Goal: Task Accomplishment & Management: Manage account settings

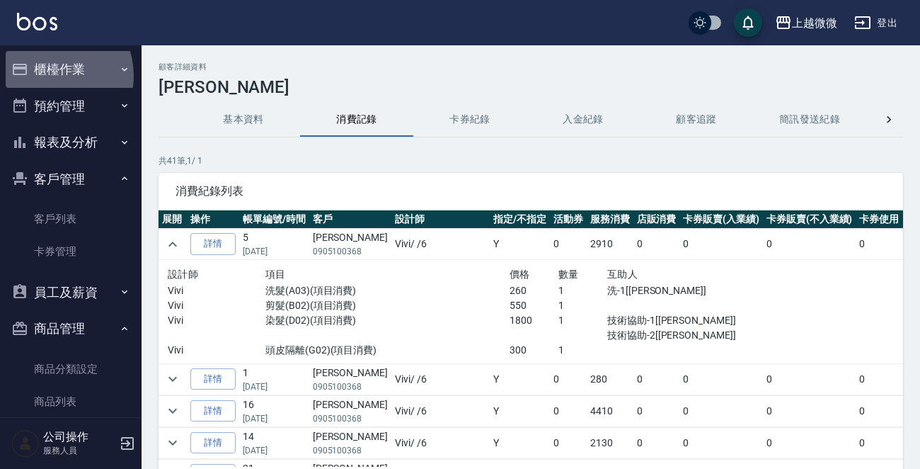
click at [51, 76] on button "櫃檯作業" at bounding box center [71, 69] width 130 height 37
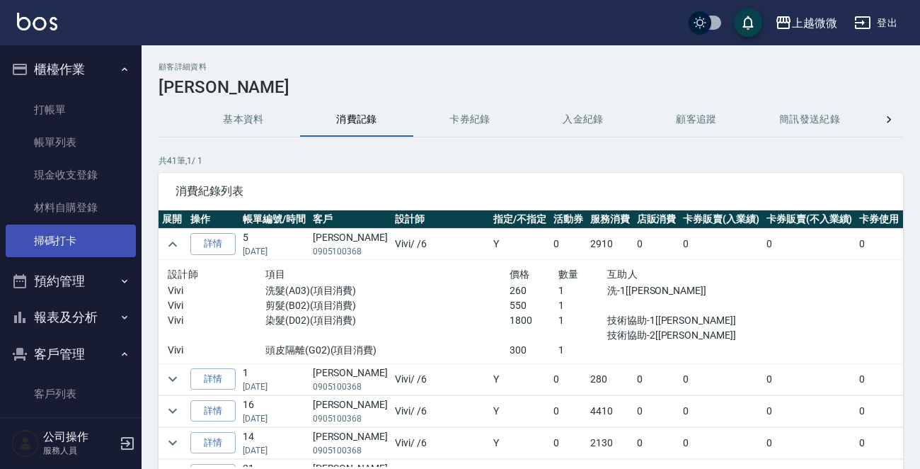
click at [84, 242] on link "掃碼打卡" at bounding box center [71, 240] width 130 height 33
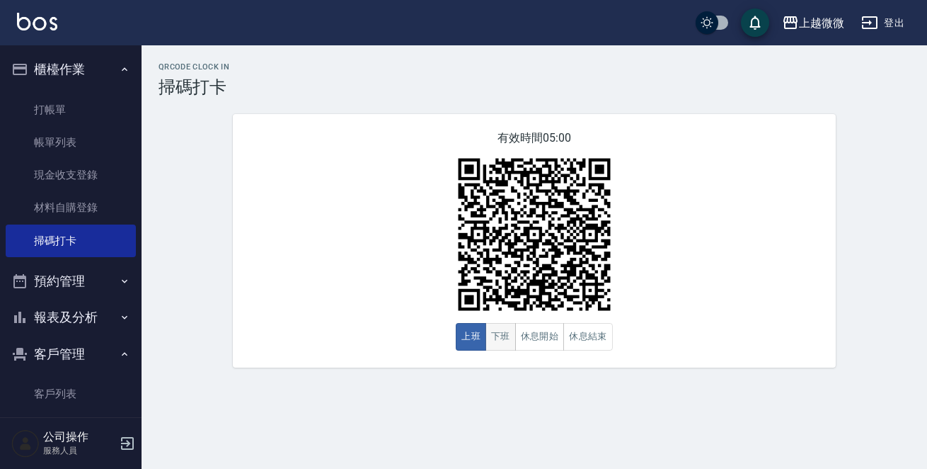
click at [503, 341] on button "下班" at bounding box center [501, 337] width 30 height 28
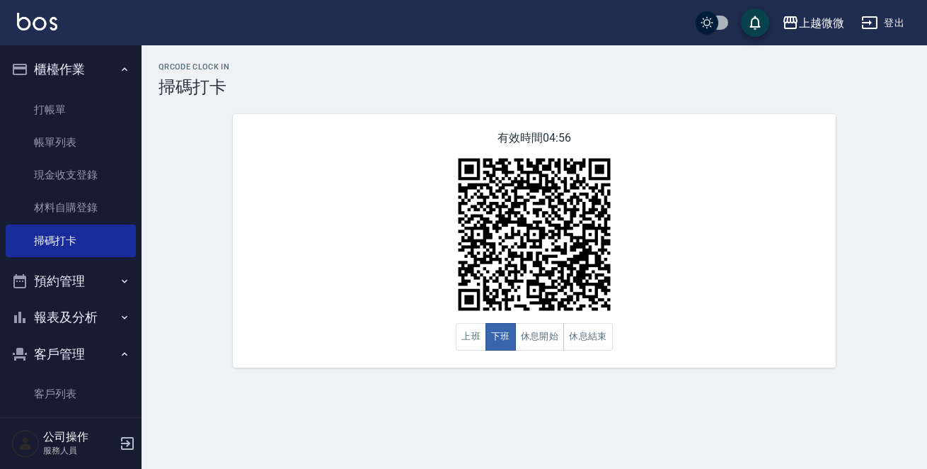
click at [82, 275] on button "預約管理" at bounding box center [71, 281] width 130 height 37
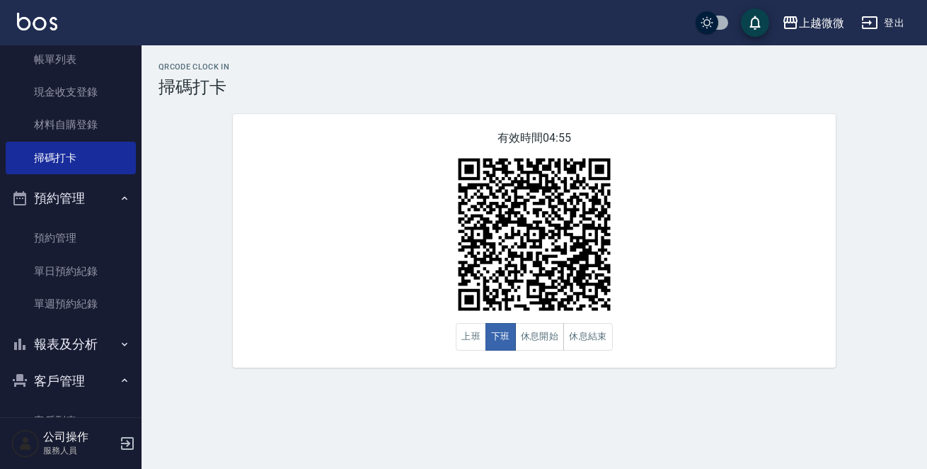
scroll to position [142, 0]
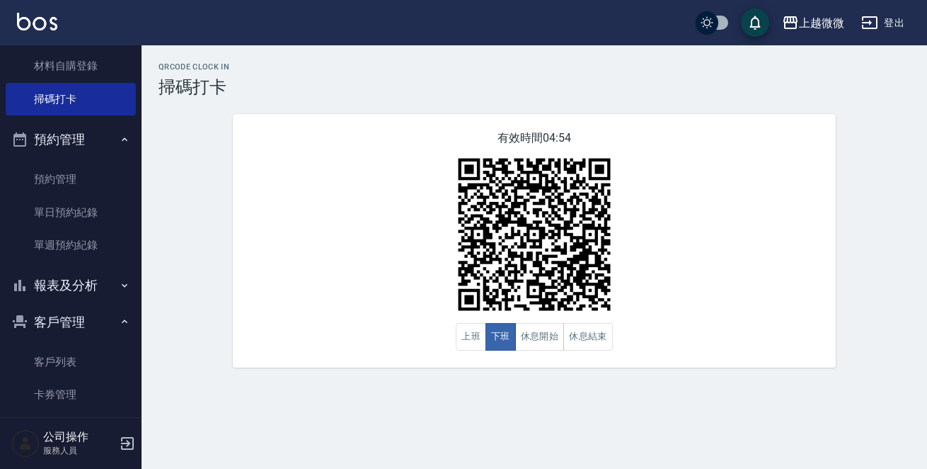
click at [97, 285] on button "報表及分析" at bounding box center [71, 285] width 130 height 37
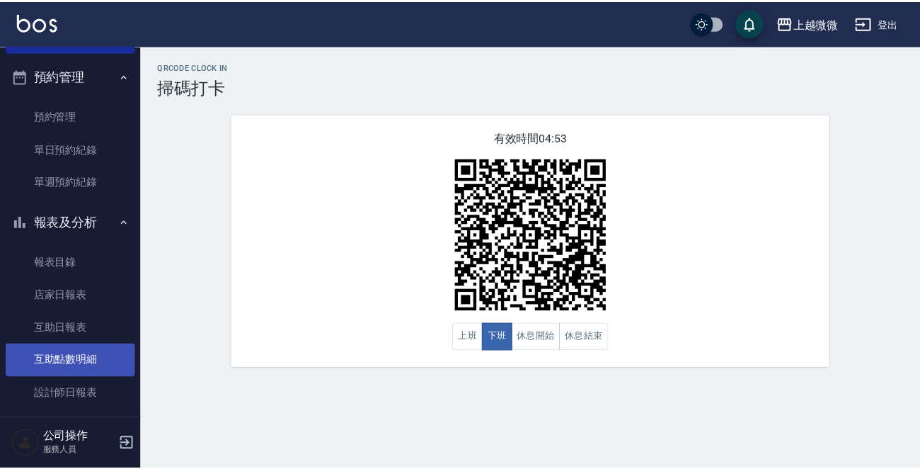
scroll to position [283, 0]
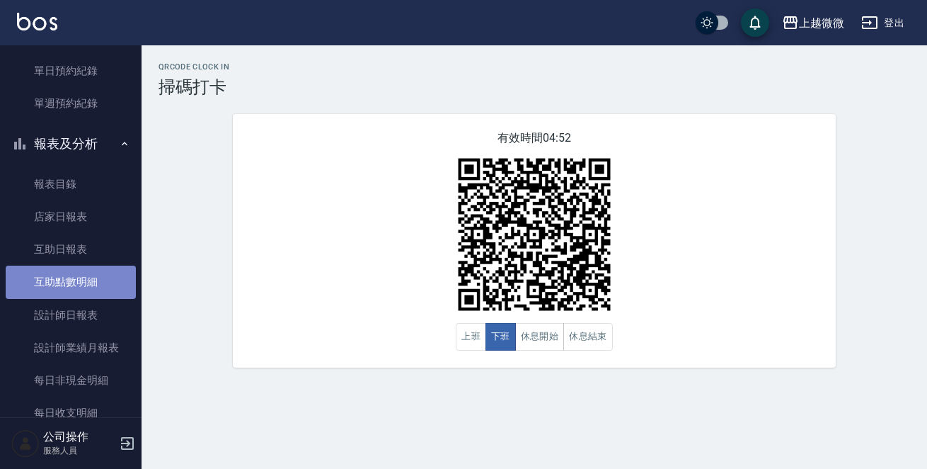
click at [99, 274] on link "互助點數明細" at bounding box center [71, 281] width 130 height 33
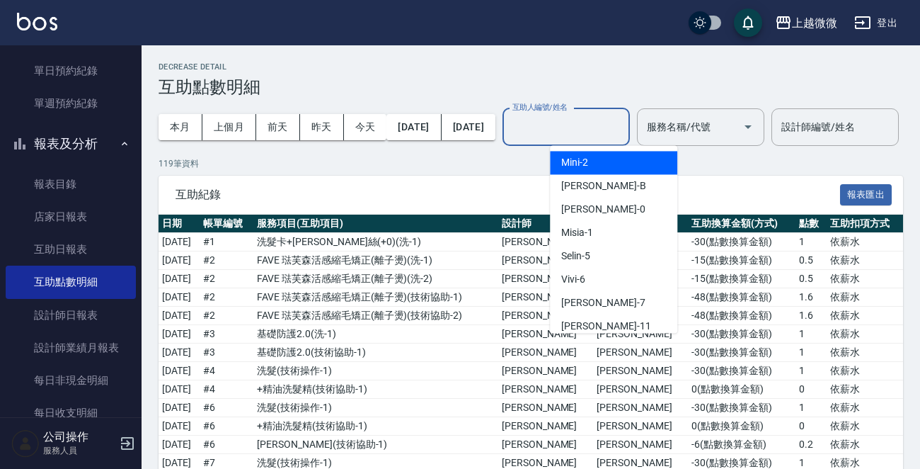
click at [585, 134] on input "互助人編號/姓名" at bounding box center [566, 127] width 115 height 25
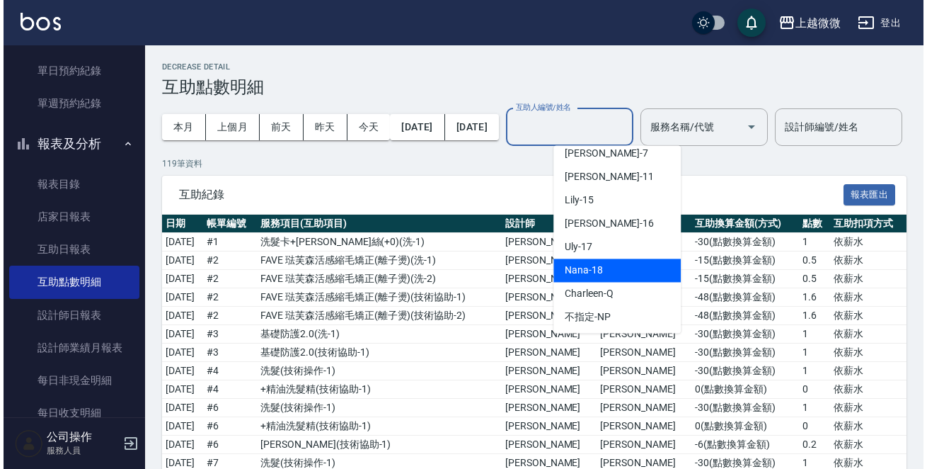
scroll to position [151, 0]
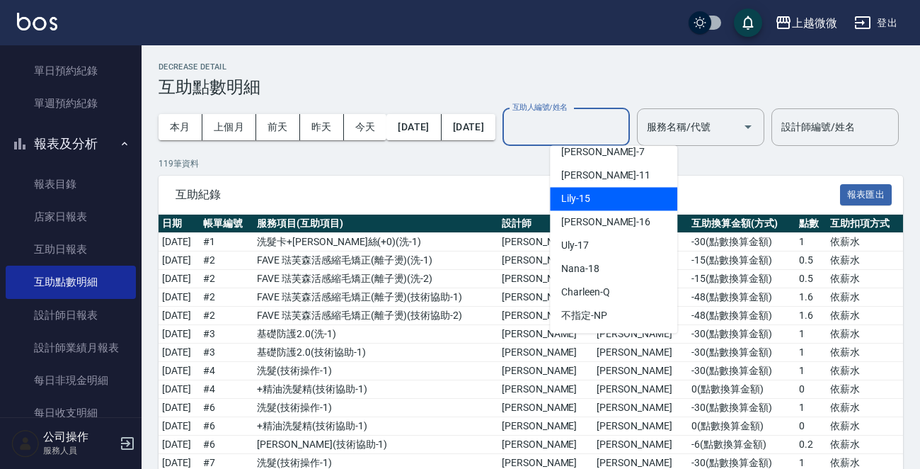
click at [595, 199] on div "Lily -15" at bounding box center [613, 198] width 127 height 23
type input "Lily-15"
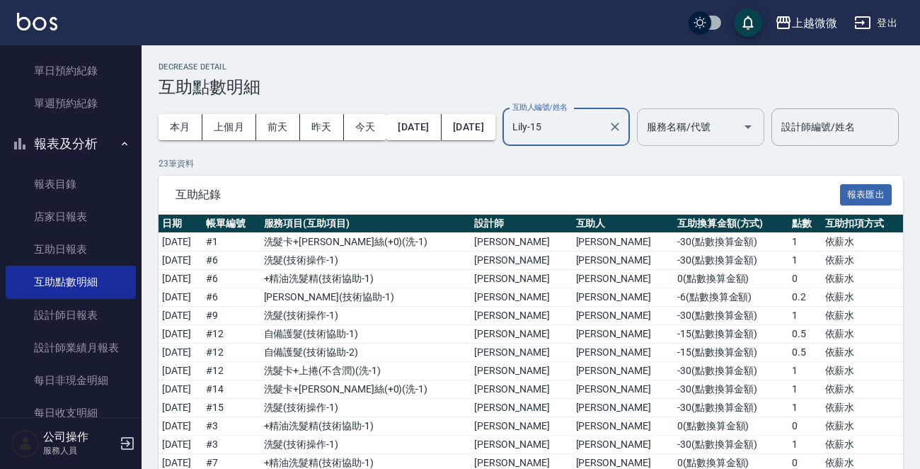
click at [696, 133] on div "服務名稱/代號 服務名稱/代號" at bounding box center [700, 127] width 127 height 38
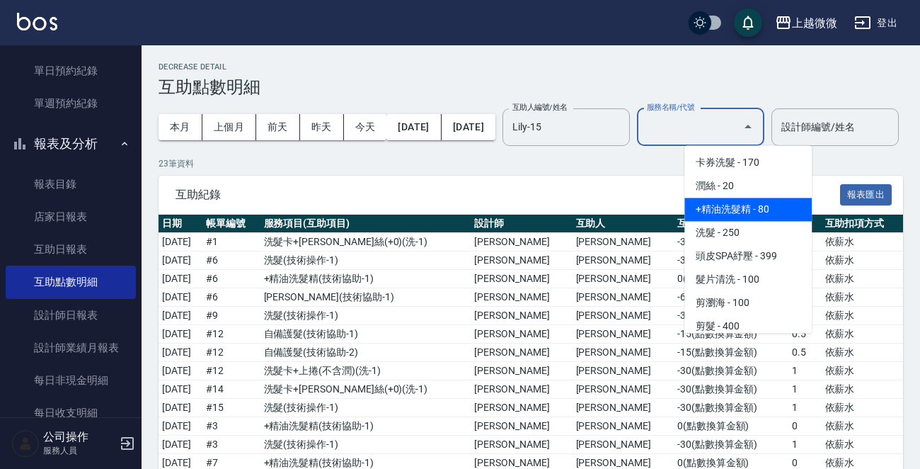
click at [722, 211] on span "+精油洗髮精 - 80" at bounding box center [747, 208] width 127 height 23
type input "+精油洗髮精(A02)"
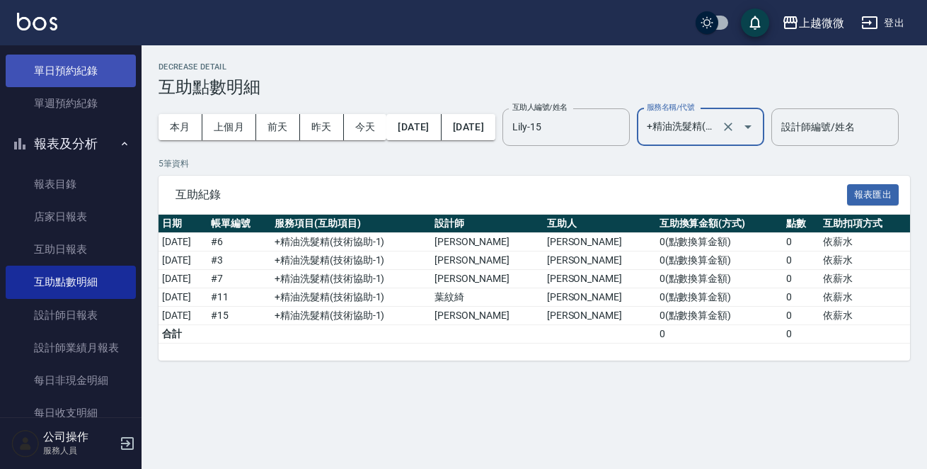
click at [78, 67] on link "單日預約紀錄" at bounding box center [71, 71] width 130 height 33
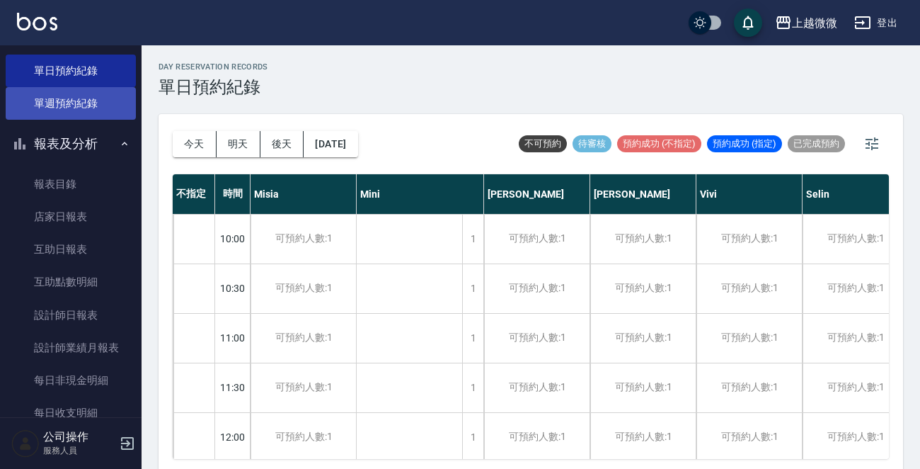
click at [98, 110] on link "單週預約紀錄" at bounding box center [71, 103] width 130 height 33
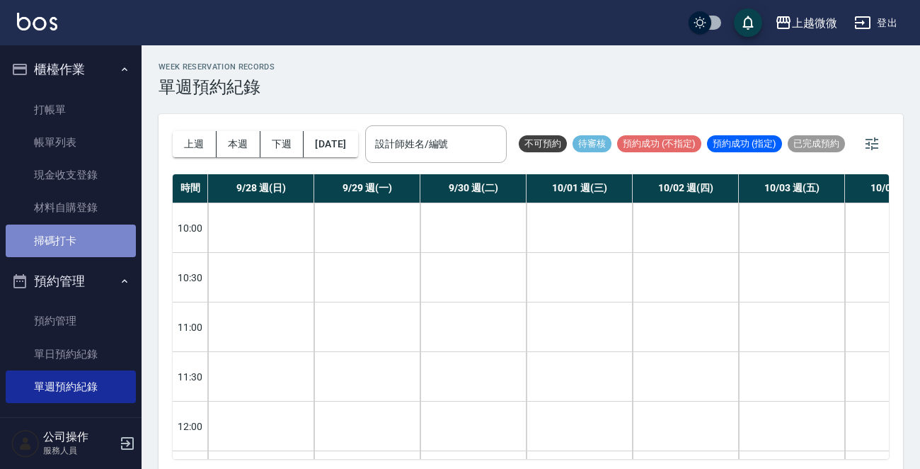
click at [106, 234] on link "掃碼打卡" at bounding box center [71, 240] width 130 height 33
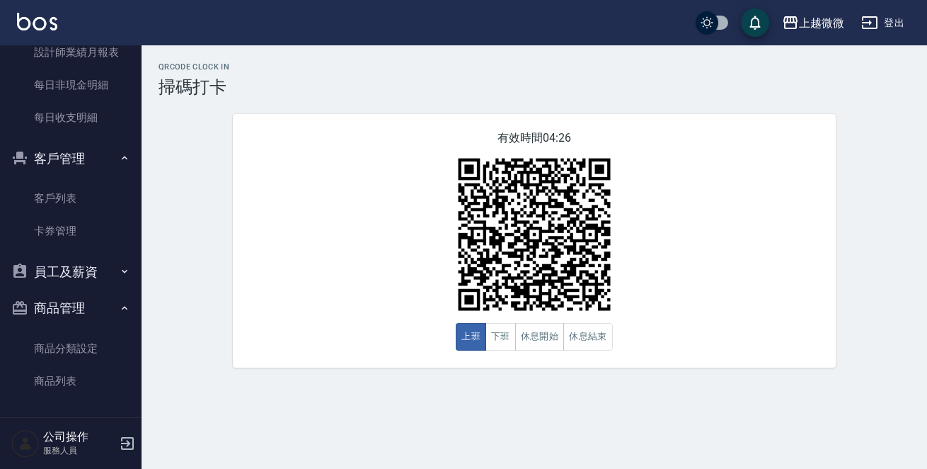
scroll to position [580, 0]
click at [132, 442] on icon "button" at bounding box center [127, 443] width 17 height 17
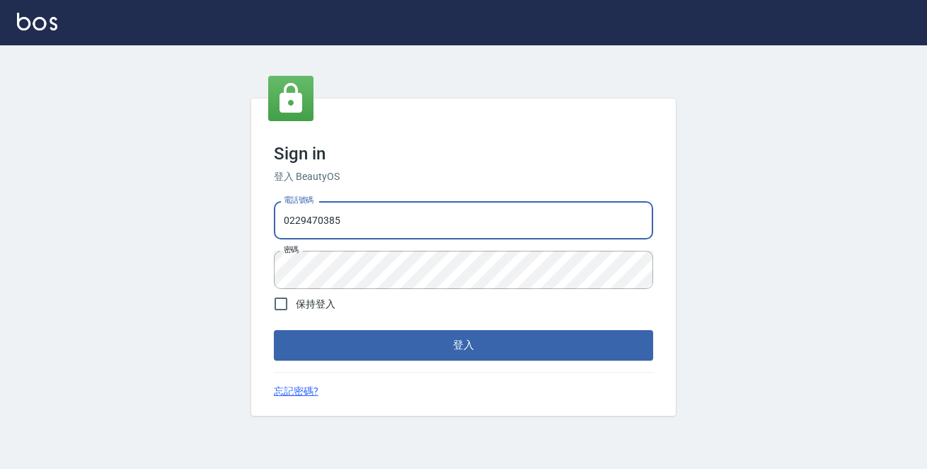
drag, startPoint x: 407, startPoint y: 217, endPoint x: 0, endPoint y: 192, distance: 407.7
click at [12, 204] on div "Sign in 登入 BeautyOS 電話號碼 0229470385 電話號碼 密碼 密碼 保持登入 登入 忘記密碼?" at bounding box center [463, 256] width 927 height 423
type input "0972809892"
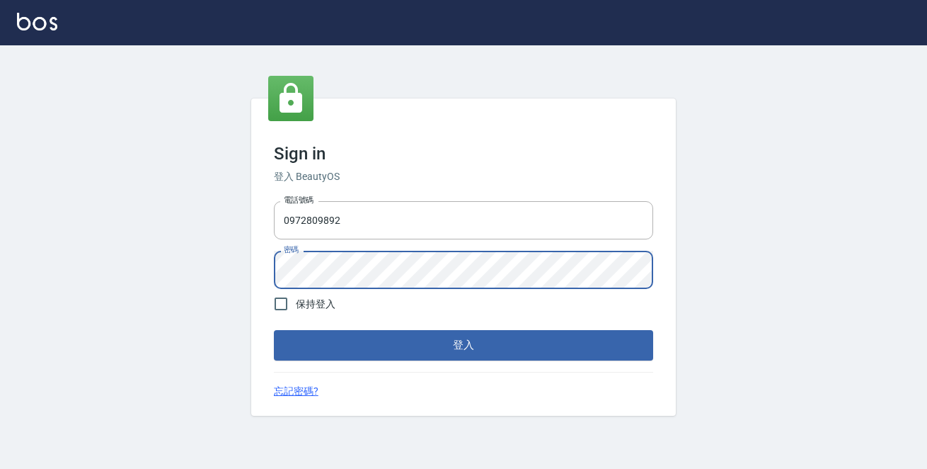
click at [274, 330] on button "登入" at bounding box center [463, 345] width 379 height 30
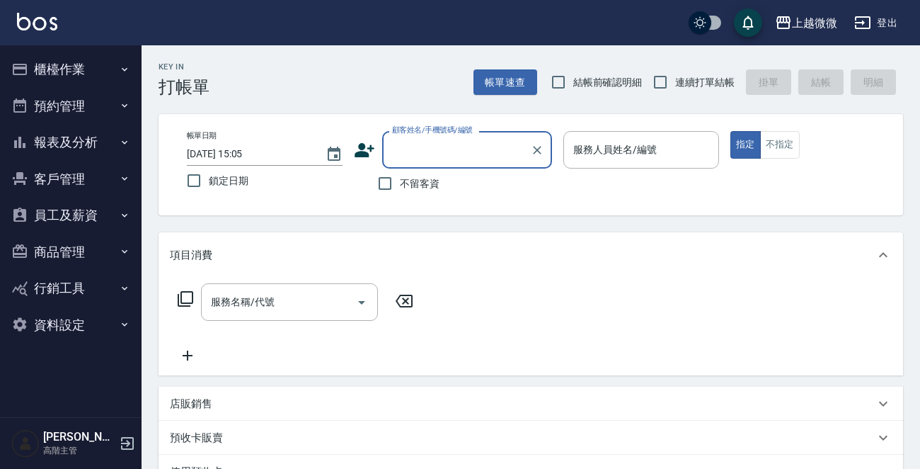
click at [77, 183] on button "客戶管理" at bounding box center [71, 179] width 130 height 37
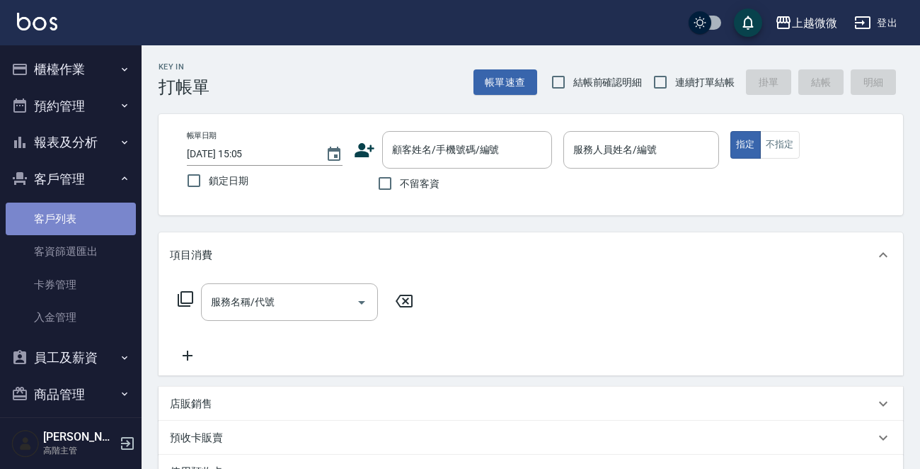
click at [71, 218] on link "客戶列表" at bounding box center [71, 218] width 130 height 33
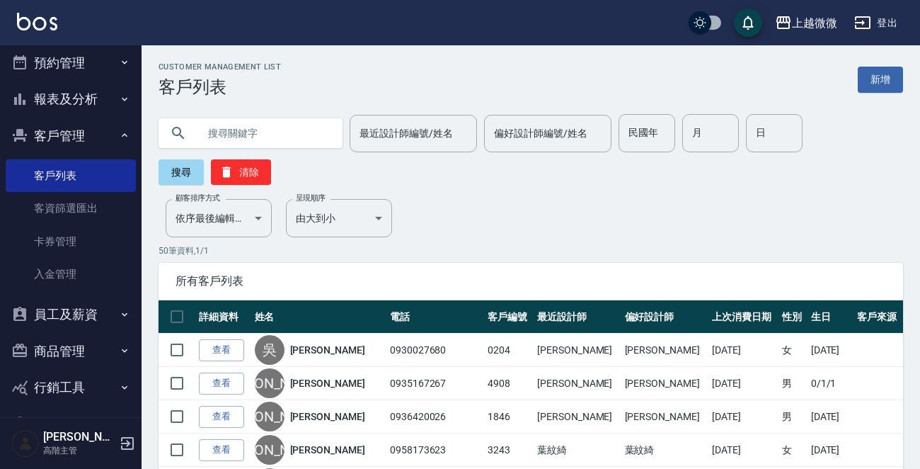
scroll to position [85, 0]
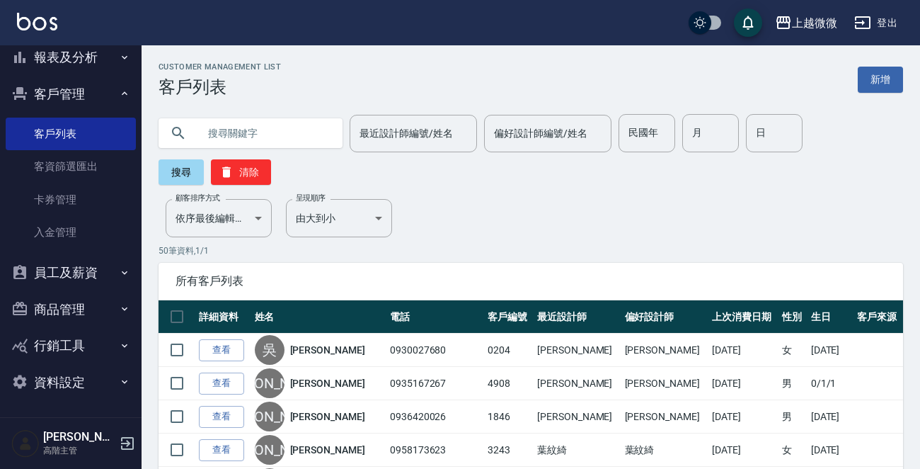
click at [99, 311] on button "商品管理" at bounding box center [71, 309] width 130 height 37
click at [99, 309] on button "商品管理" at bounding box center [71, 309] width 130 height 37
click at [97, 375] on button "資料設定" at bounding box center [71, 382] width 130 height 37
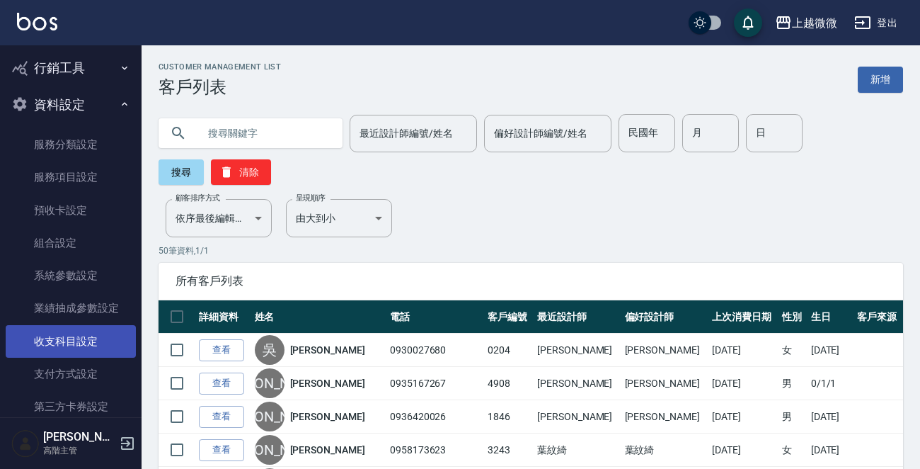
scroll to position [368, 0]
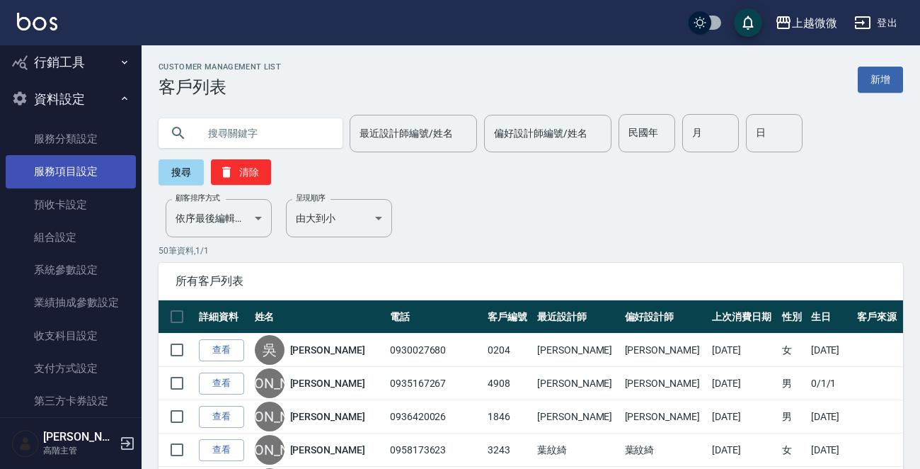
click at [76, 173] on link "服務項目設定" at bounding box center [71, 171] width 130 height 33
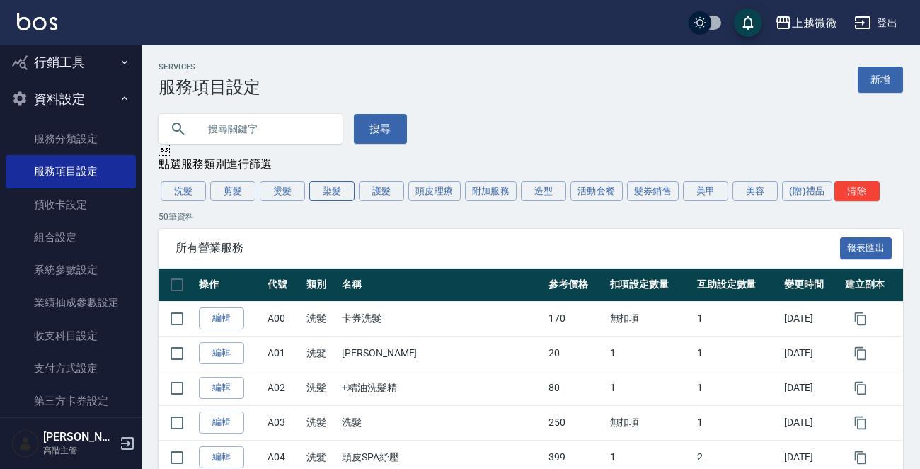
click at [323, 190] on button "染髮" at bounding box center [331, 191] width 45 height 20
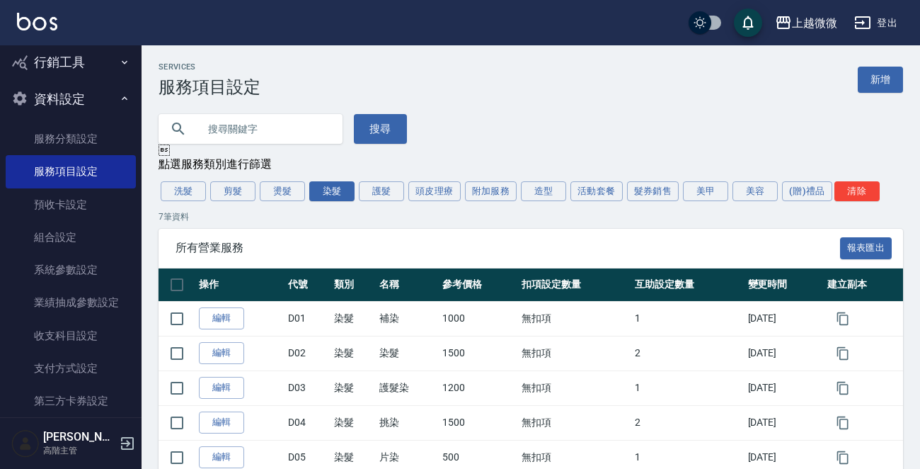
click at [287, 127] on input "text" at bounding box center [264, 129] width 133 height 38
type input "趟"
click at [271, 193] on button "燙髮" at bounding box center [282, 191] width 45 height 20
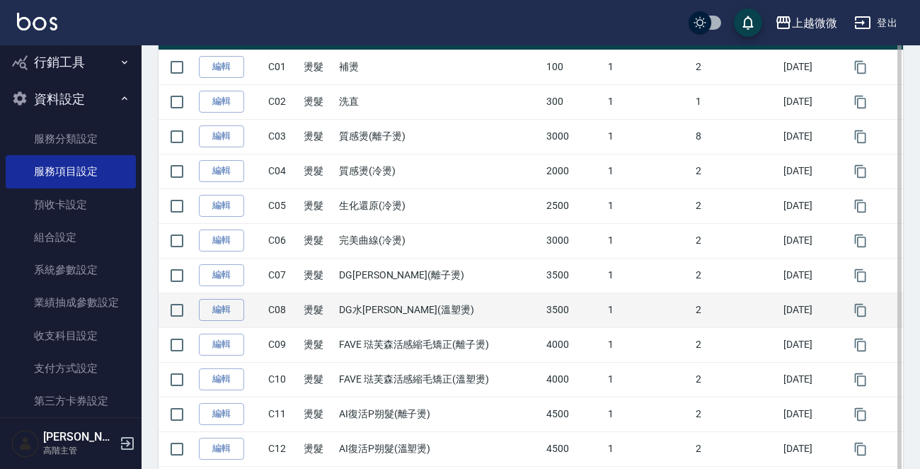
scroll to position [135, 0]
